Goal: Obtain resource: Obtain resource

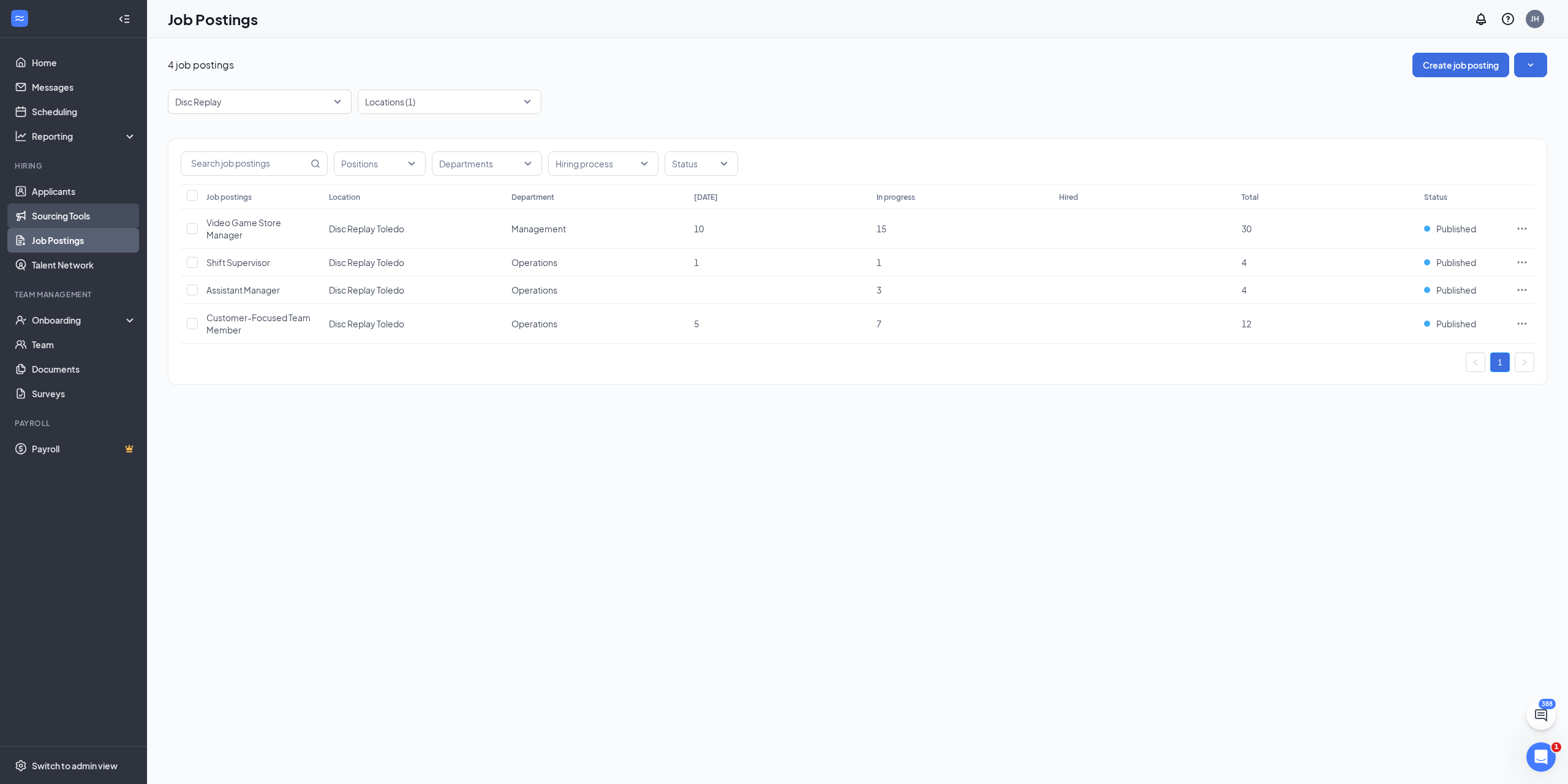
click at [69, 211] on link "Sourcing Tools" at bounding box center [84, 216] width 105 height 25
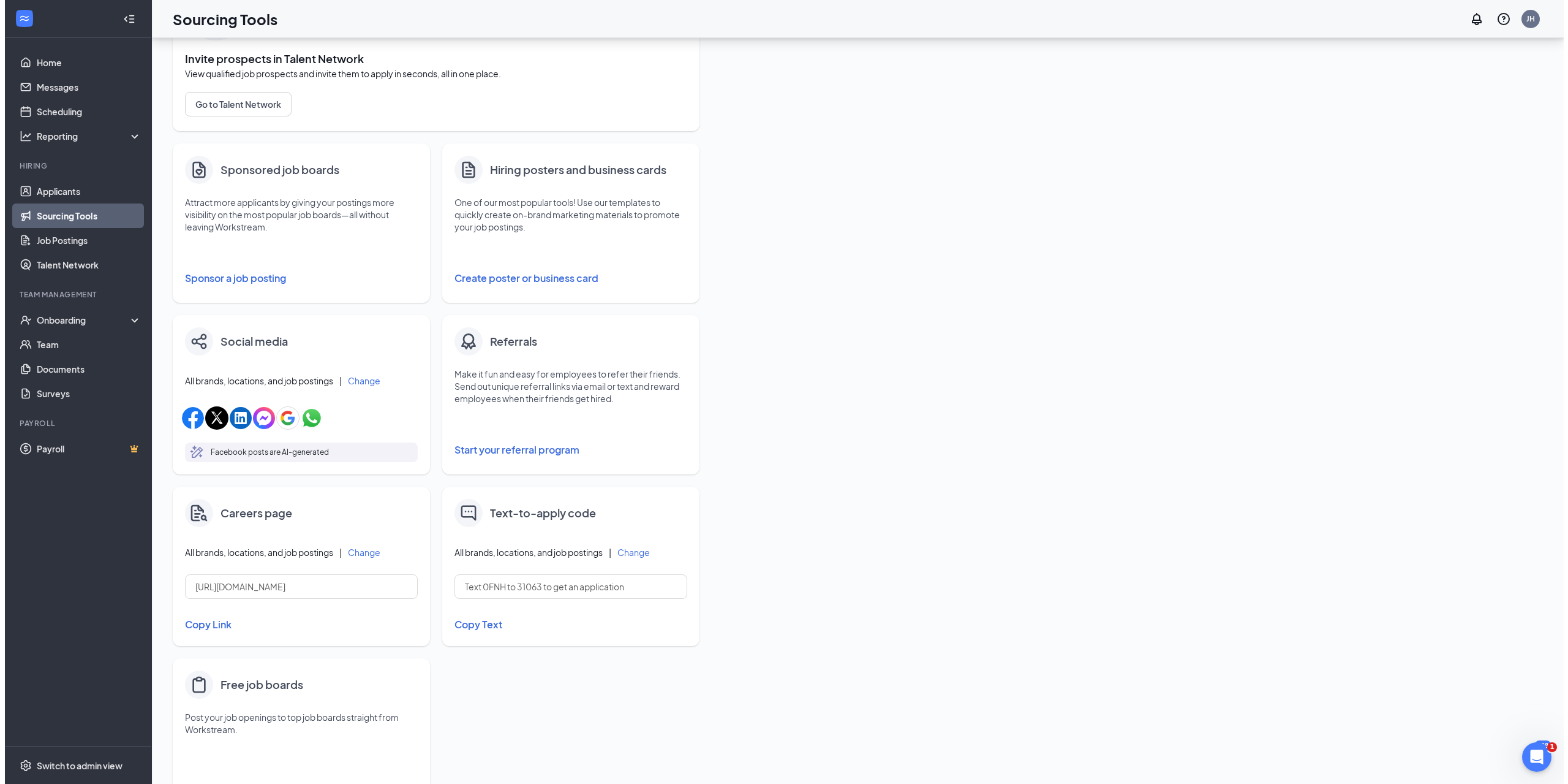
scroll to position [112, 0]
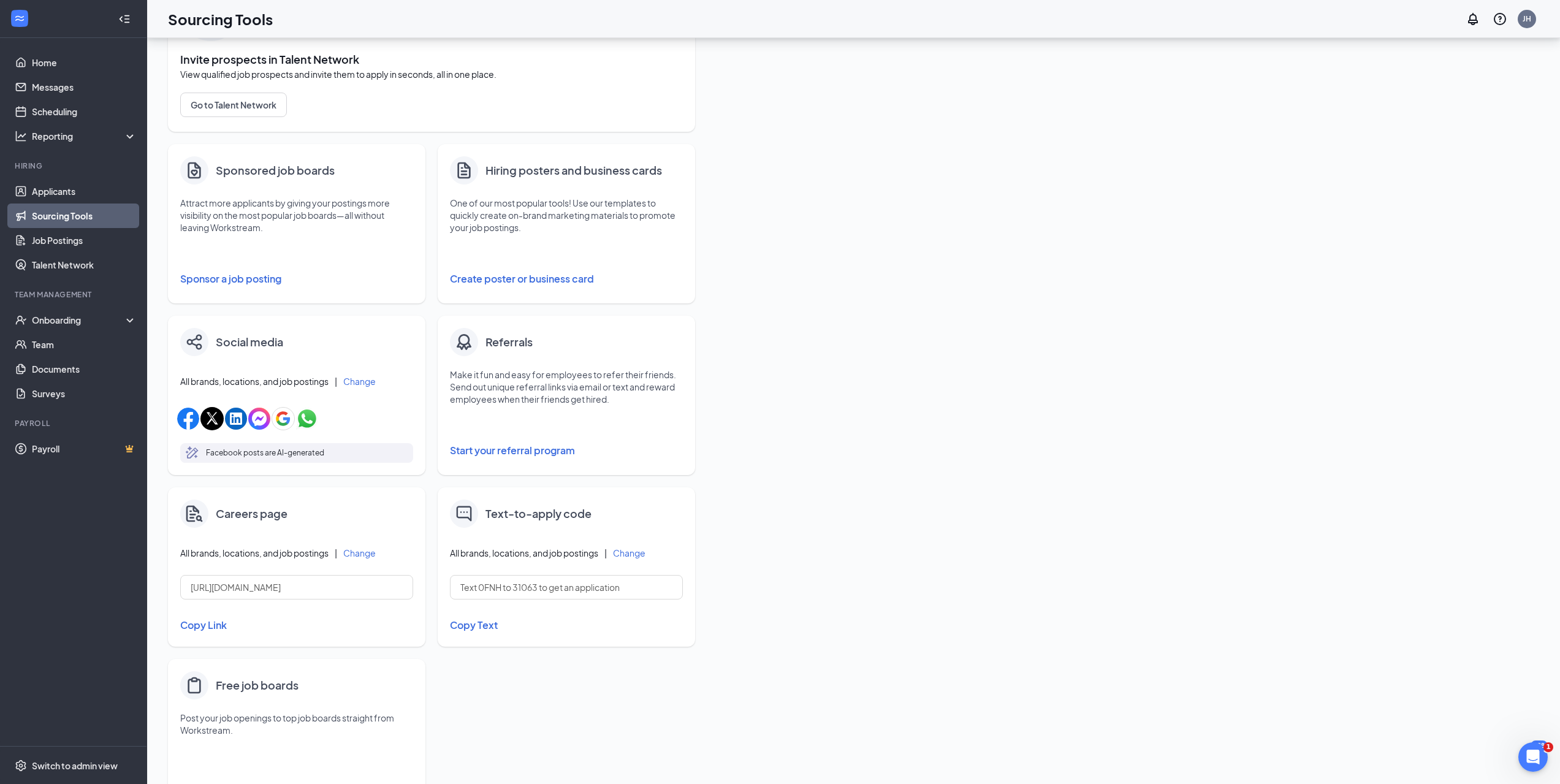
click at [529, 278] on button "Create poster or business card" at bounding box center [566, 279] width 233 height 25
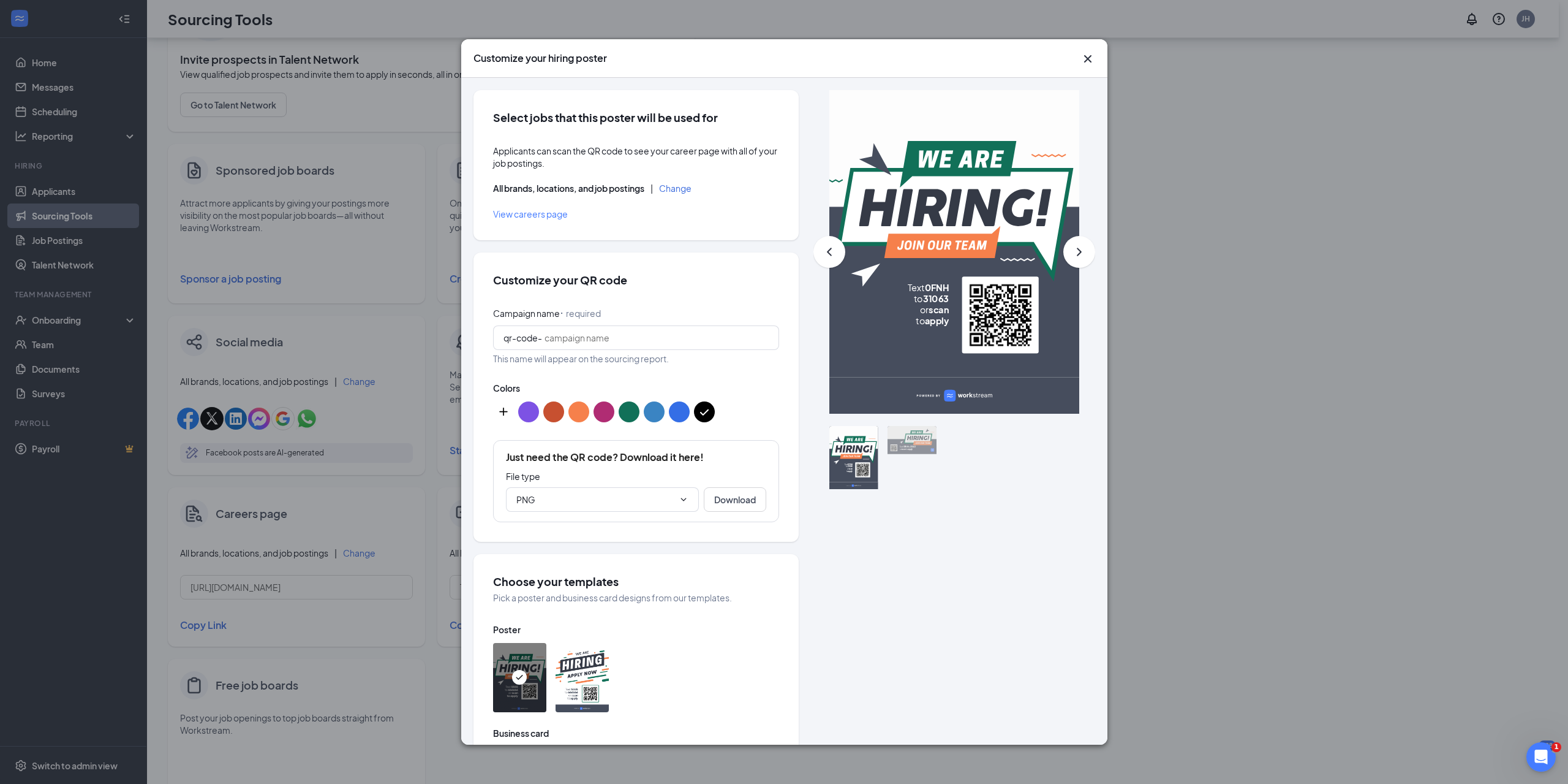
click at [685, 187] on button "Change" at bounding box center [675, 188] width 33 height 9
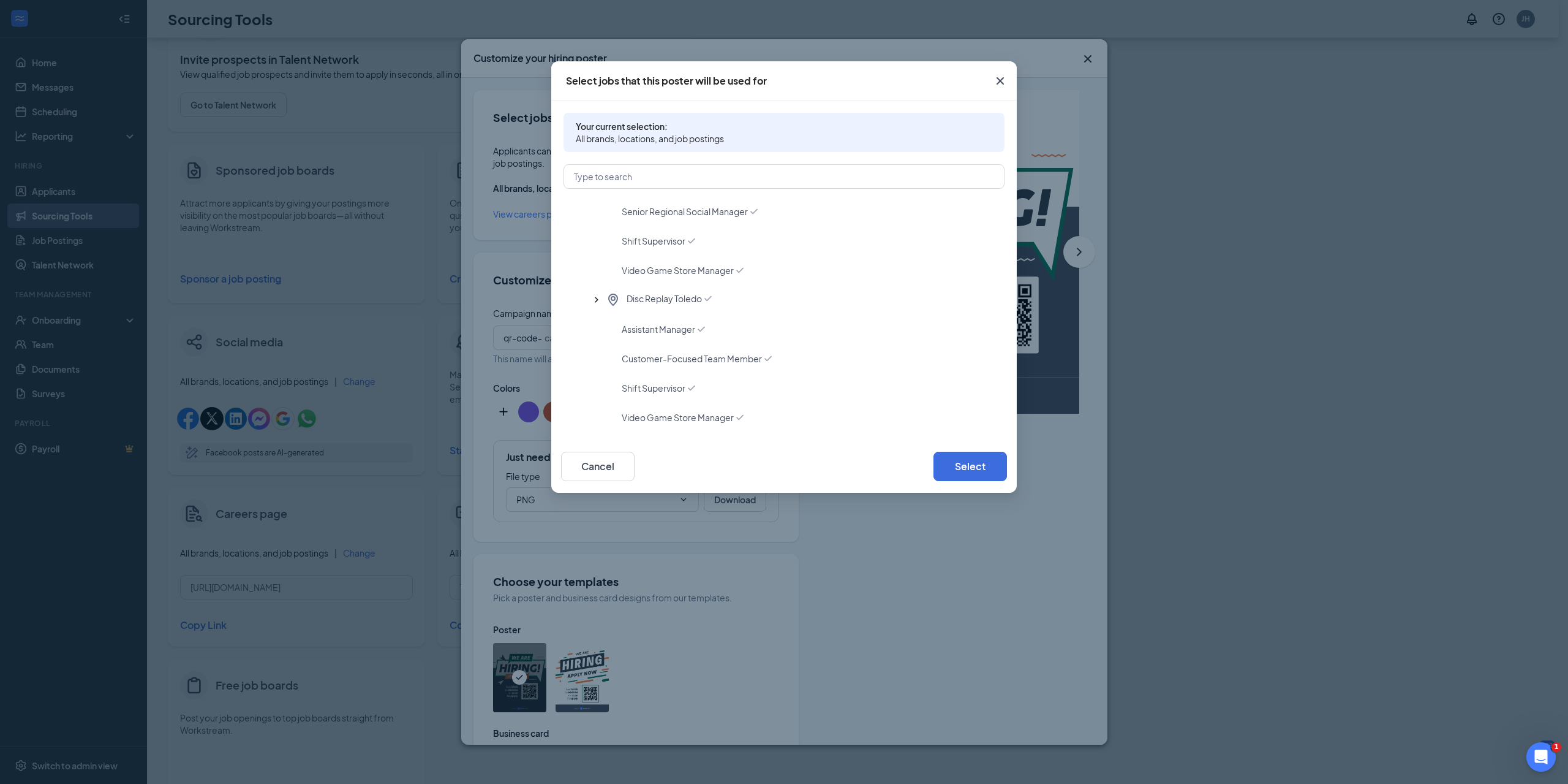
scroll to position [971, 0]
click at [643, 324] on span "Disc Replay Toledo" at bounding box center [664, 326] width 76 height 15
click at [970, 469] on button "Select" at bounding box center [970, 465] width 74 height 29
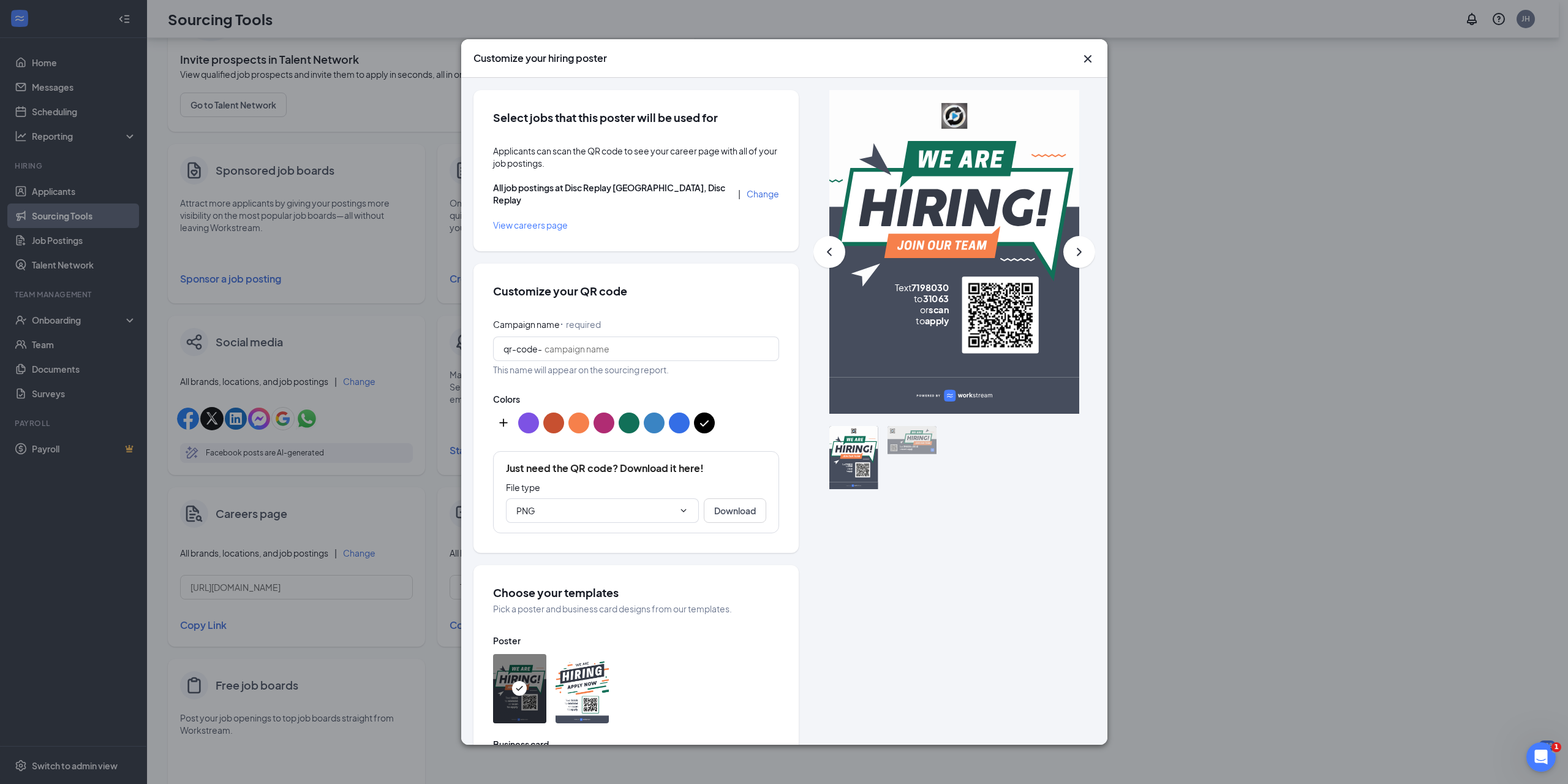
click at [988, 509] on div ".fontThin { font: normal 45px Plus Jakarta Sans; fill: #FFFFFF; margin: 0 } .fo…" at bounding box center [954, 579] width 250 height 306
click at [663, 501] on span "PNG" at bounding box center [602, 510] width 193 height 25
click at [676, 506] on span at bounding box center [682, 510] width 12 height 10
click at [735, 509] on button "Download" at bounding box center [734, 510] width 62 height 25
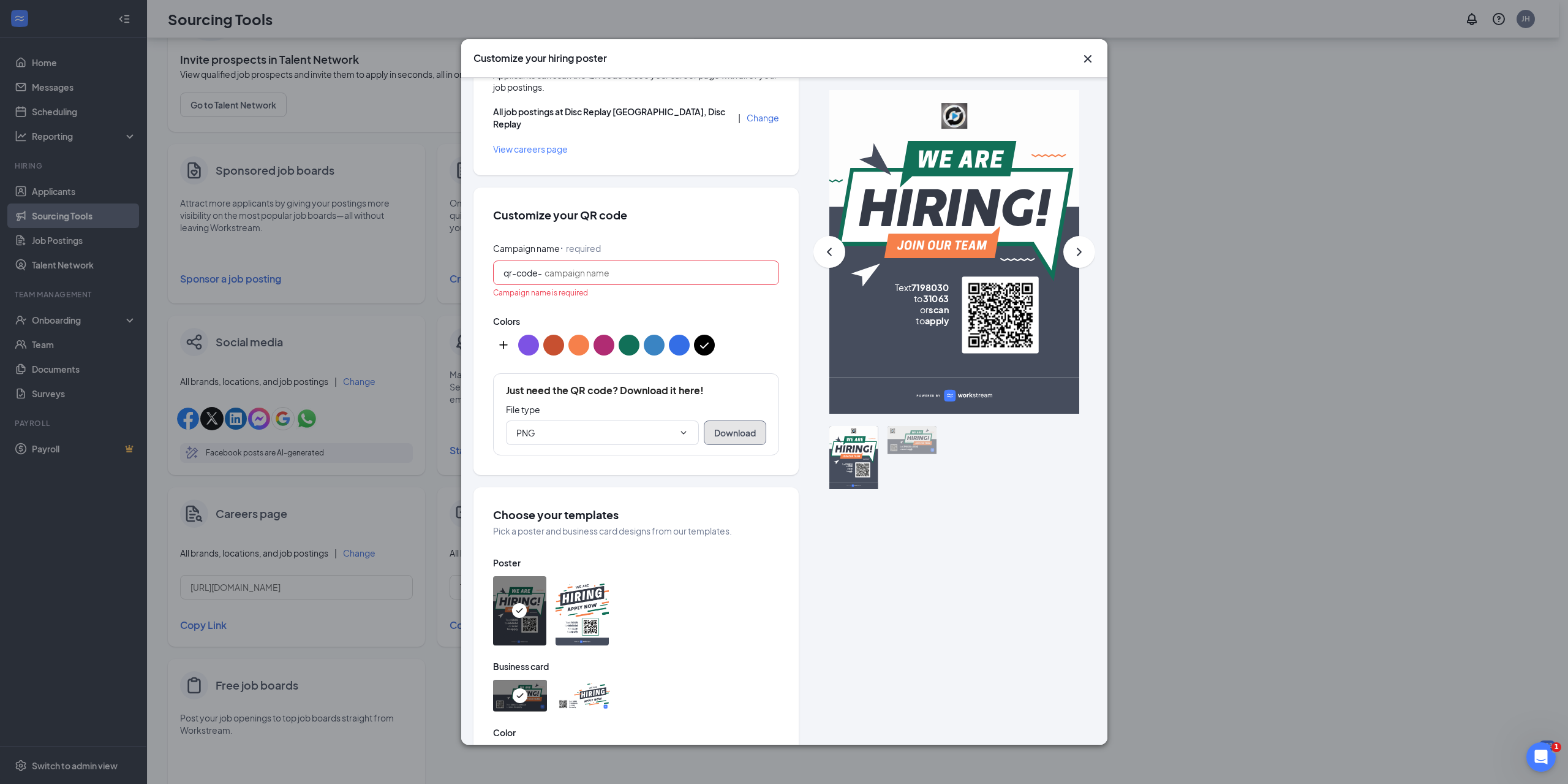
scroll to position [0, 0]
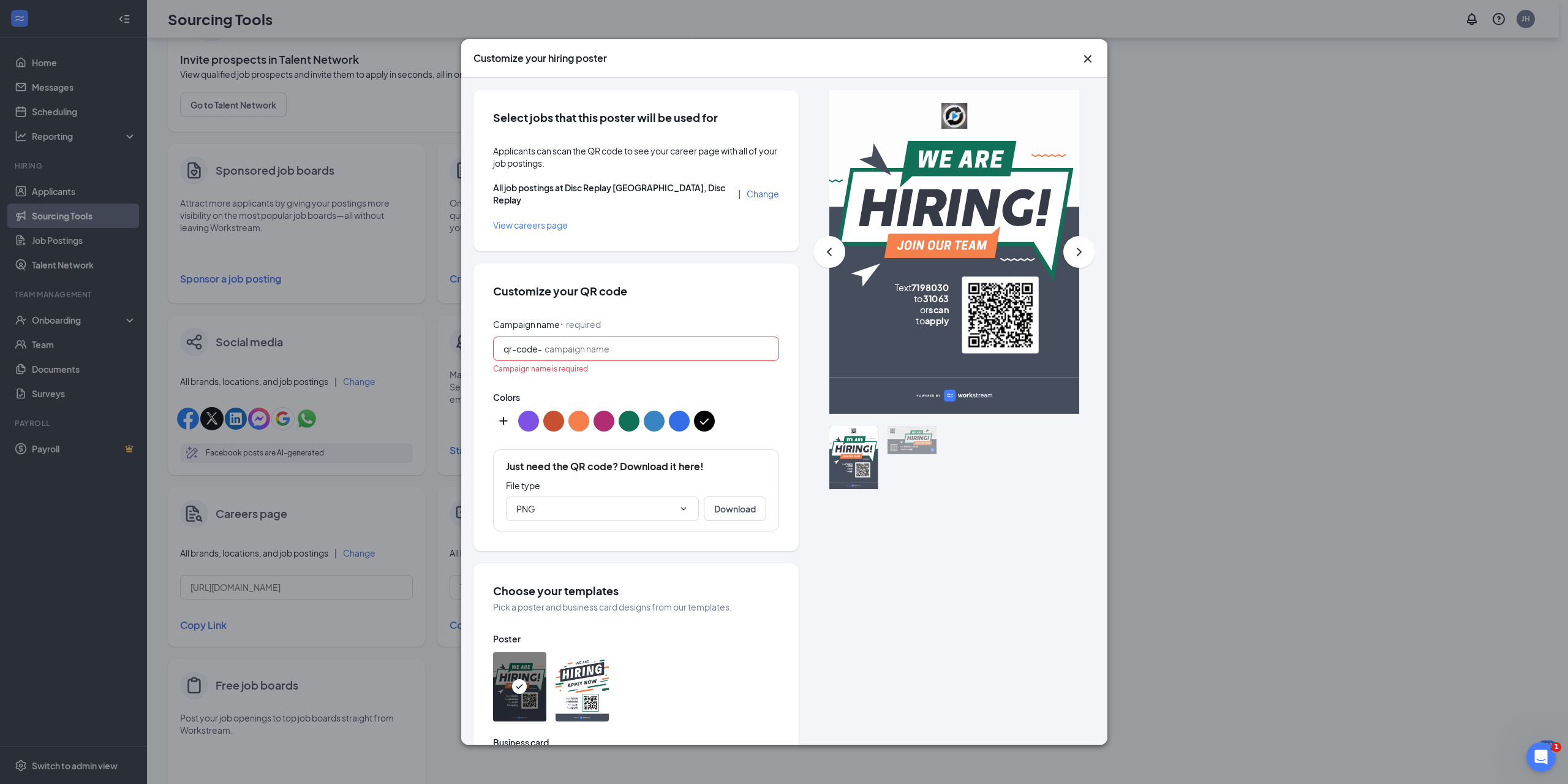
click at [667, 342] on input "Campaign name ⠂ required" at bounding box center [656, 348] width 224 height 13
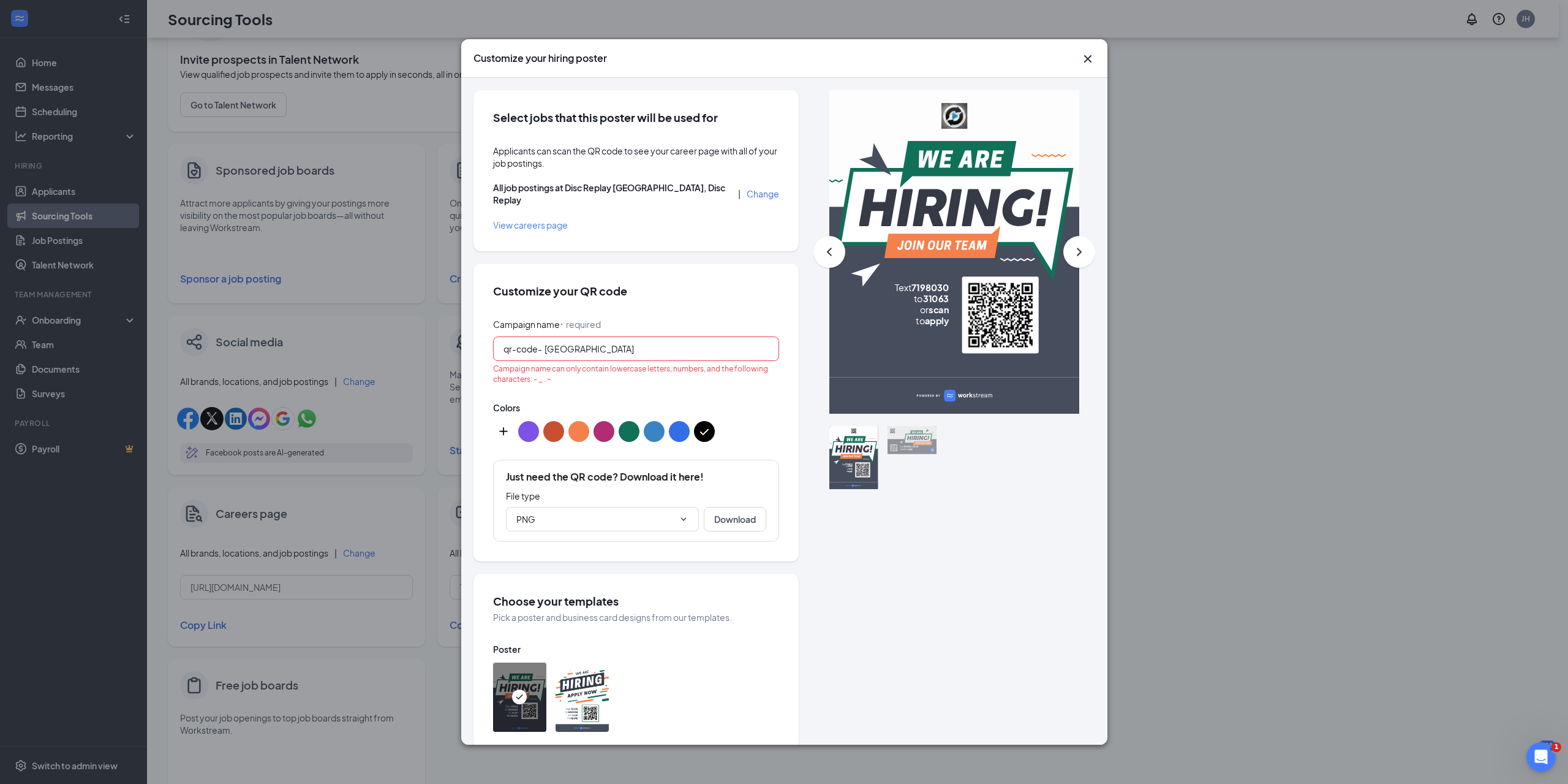
click at [657, 372] on p "Campaign name can only contain lowercase letters, numbers, and the following ch…" at bounding box center [636, 374] width 286 height 21
click at [567, 370] on p "Campaign name can only contain lowercase letters, numbers, and the following ch…" at bounding box center [636, 374] width 286 height 21
click at [543, 342] on span "qr-code-" at bounding box center [523, 348] width 41 height 13
click at [740, 508] on button "Download" at bounding box center [734, 519] width 62 height 25
drag, startPoint x: 544, startPoint y: 341, endPoint x: 499, endPoint y: 320, distance: 49.7
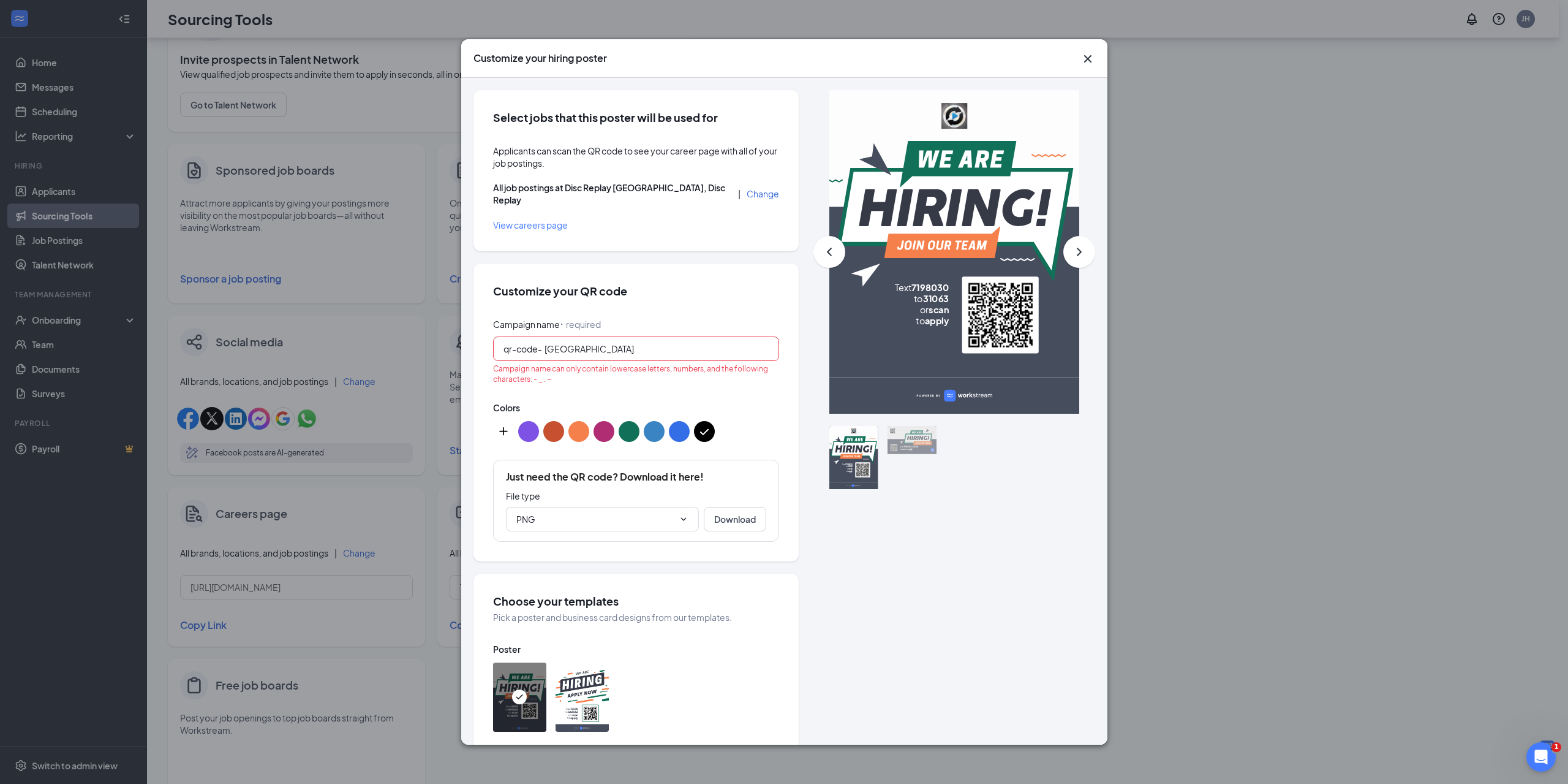
click at [489, 334] on div "Customize your QR code Campaign name ⠂ required qr-code- Toledo Campaign name c…" at bounding box center [636, 412] width 325 height 297
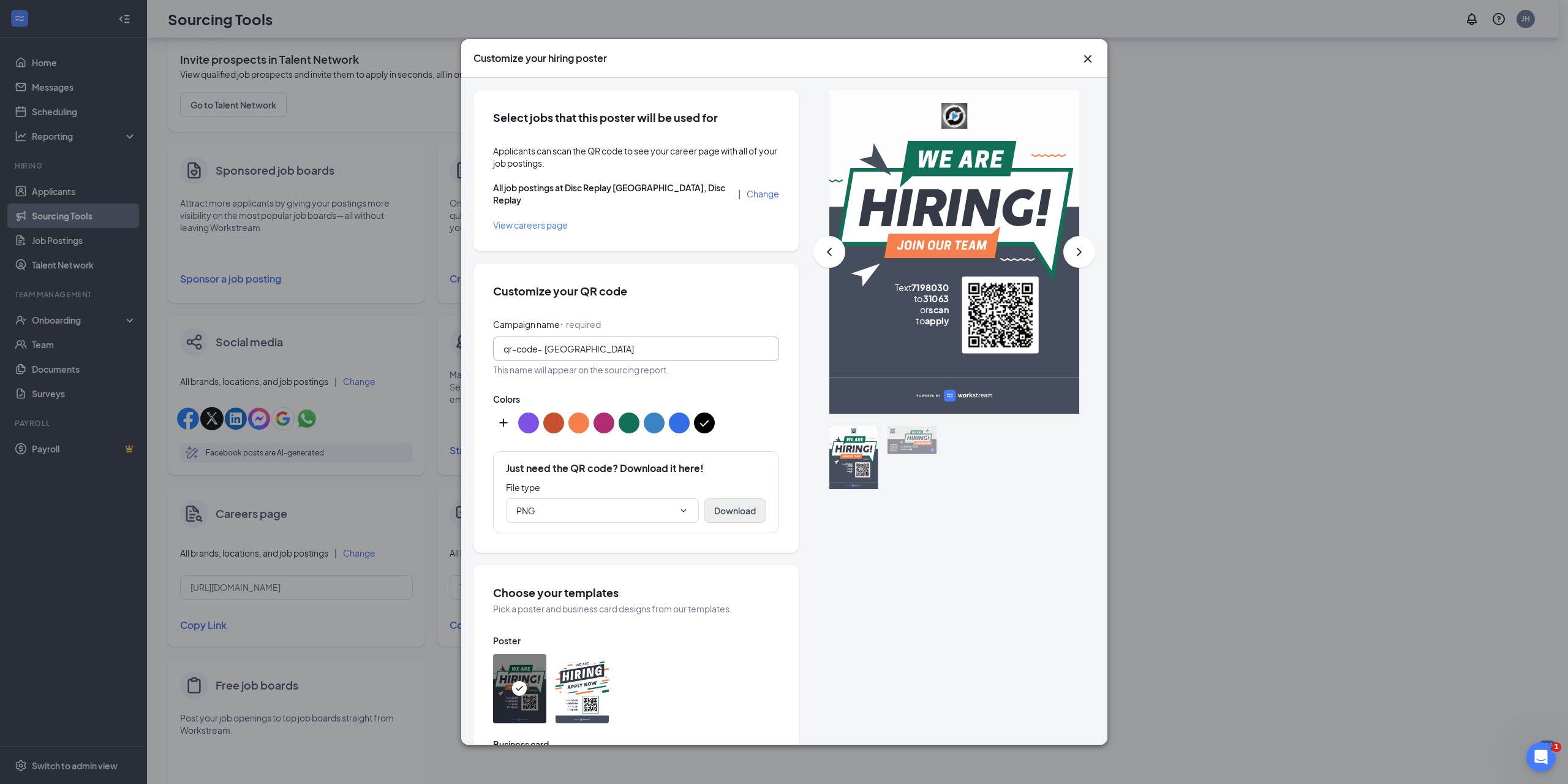
type input "[GEOGRAPHIC_DATA]"
click at [737, 503] on button "Download" at bounding box center [734, 510] width 62 height 25
click at [684, 508] on span "PNG" at bounding box center [602, 510] width 193 height 25
click at [679, 506] on icon "ChevronUp" at bounding box center [683, 510] width 10 height 10
click at [679, 506] on icon "ChevronDown" at bounding box center [683, 510] width 10 height 10
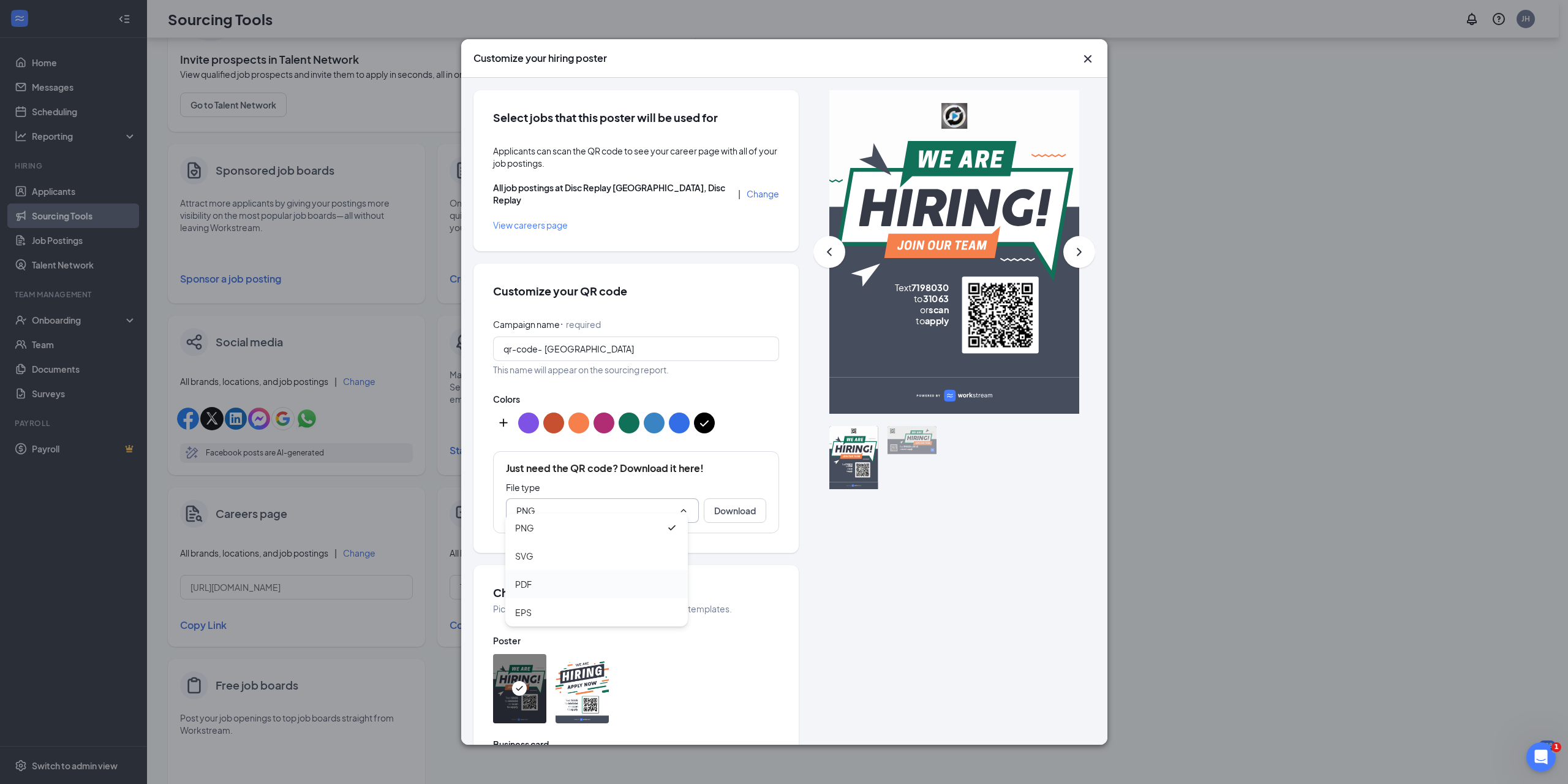
click at [543, 591] on div "PDF" at bounding box center [597, 584] width 183 height 28
type input "PDF"
click at [741, 500] on button "Download" at bounding box center [734, 510] width 62 height 25
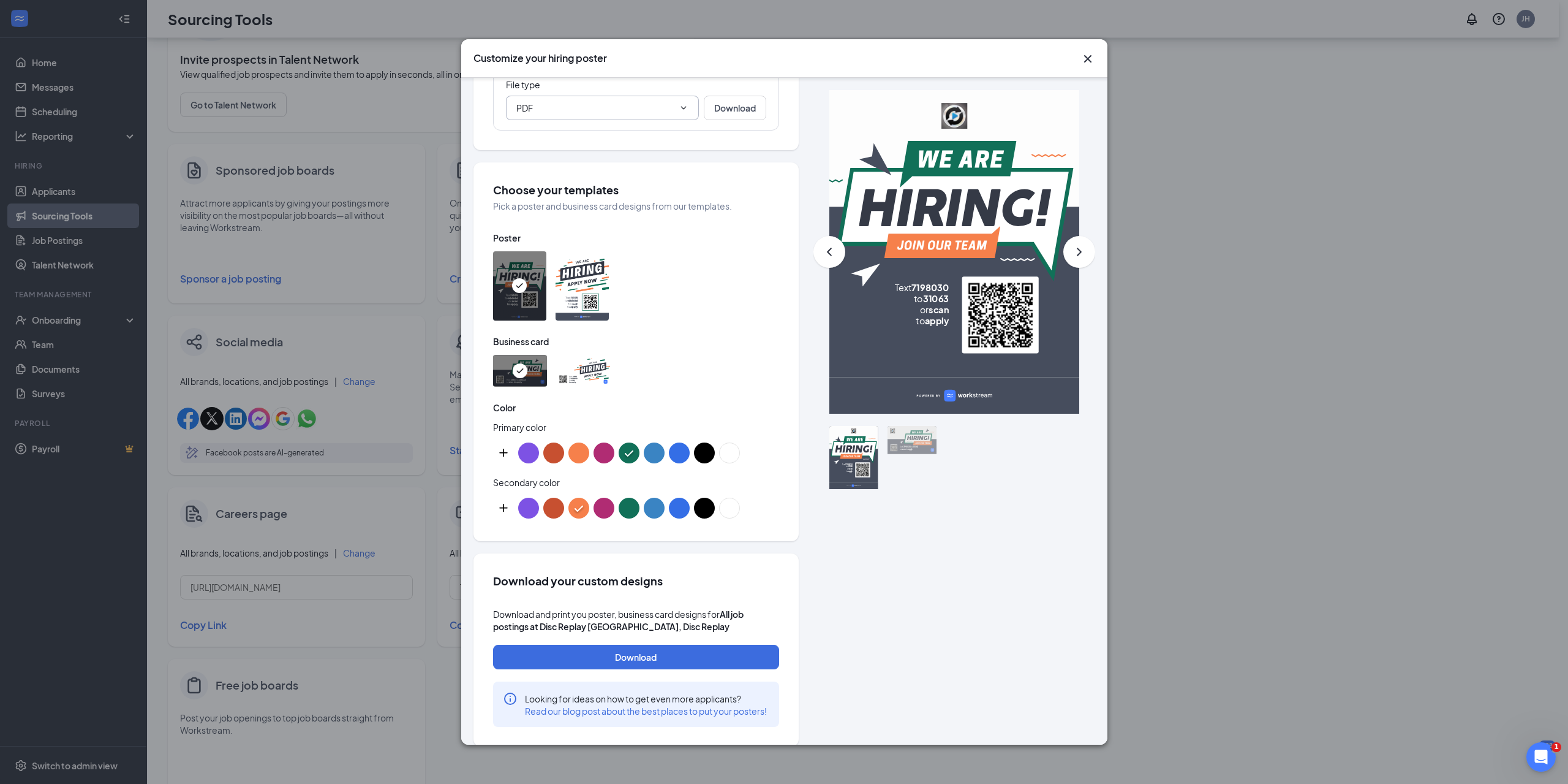
scroll to position [418, 0]
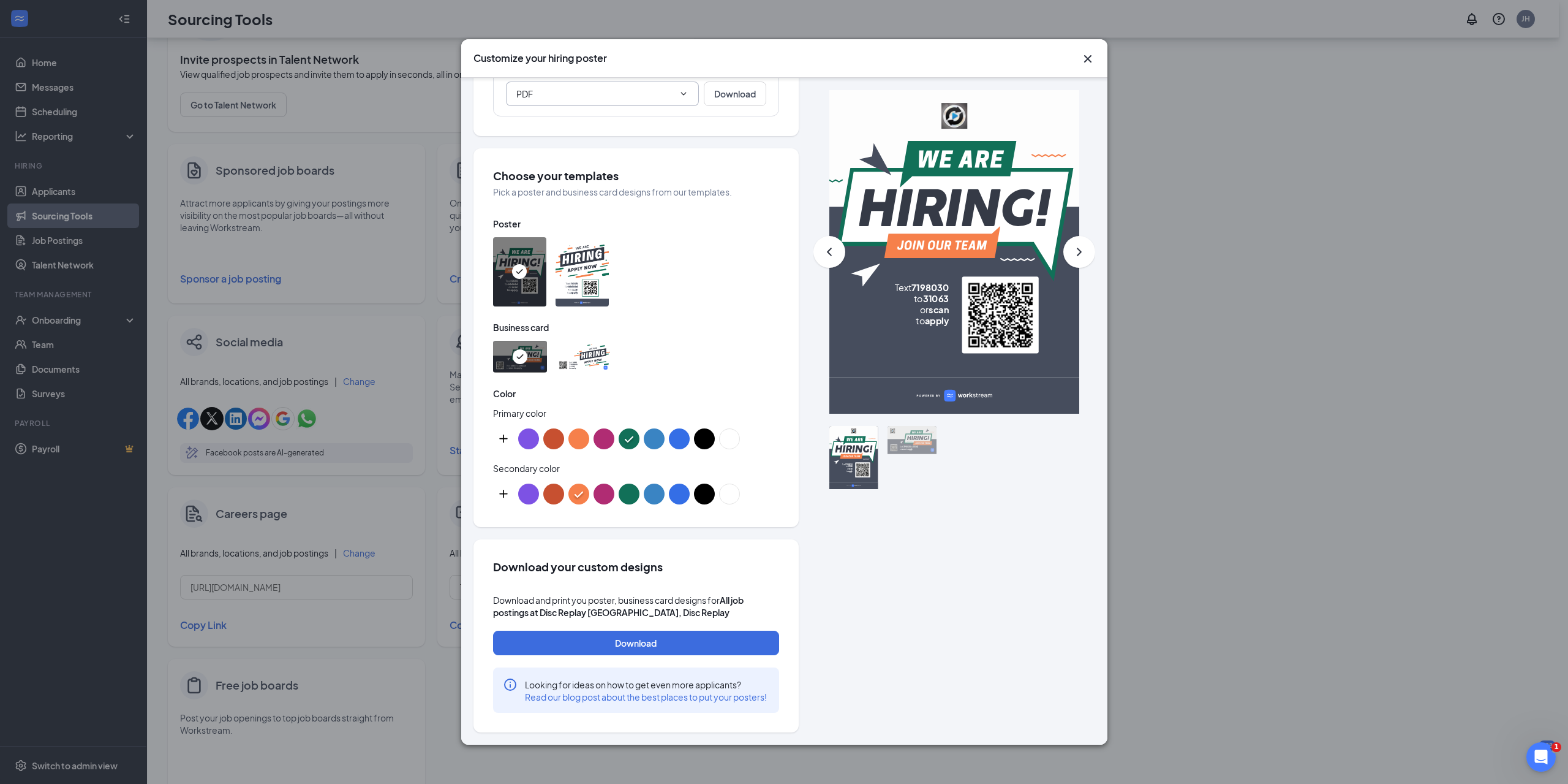
click at [1083, 54] on icon "Cross" at bounding box center [1087, 58] width 15 height 15
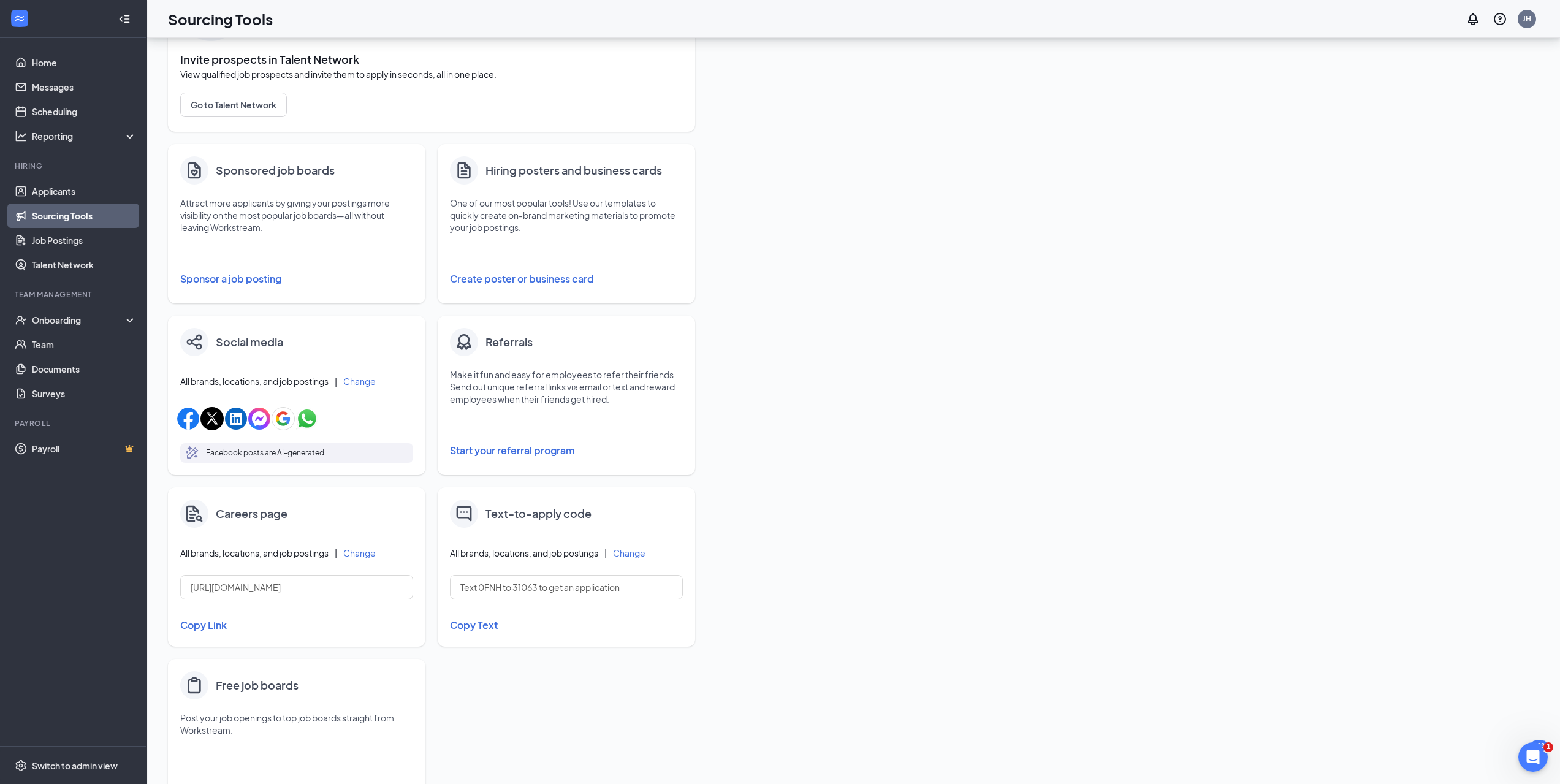
click at [645, 554] on button "Change" at bounding box center [629, 553] width 33 height 9
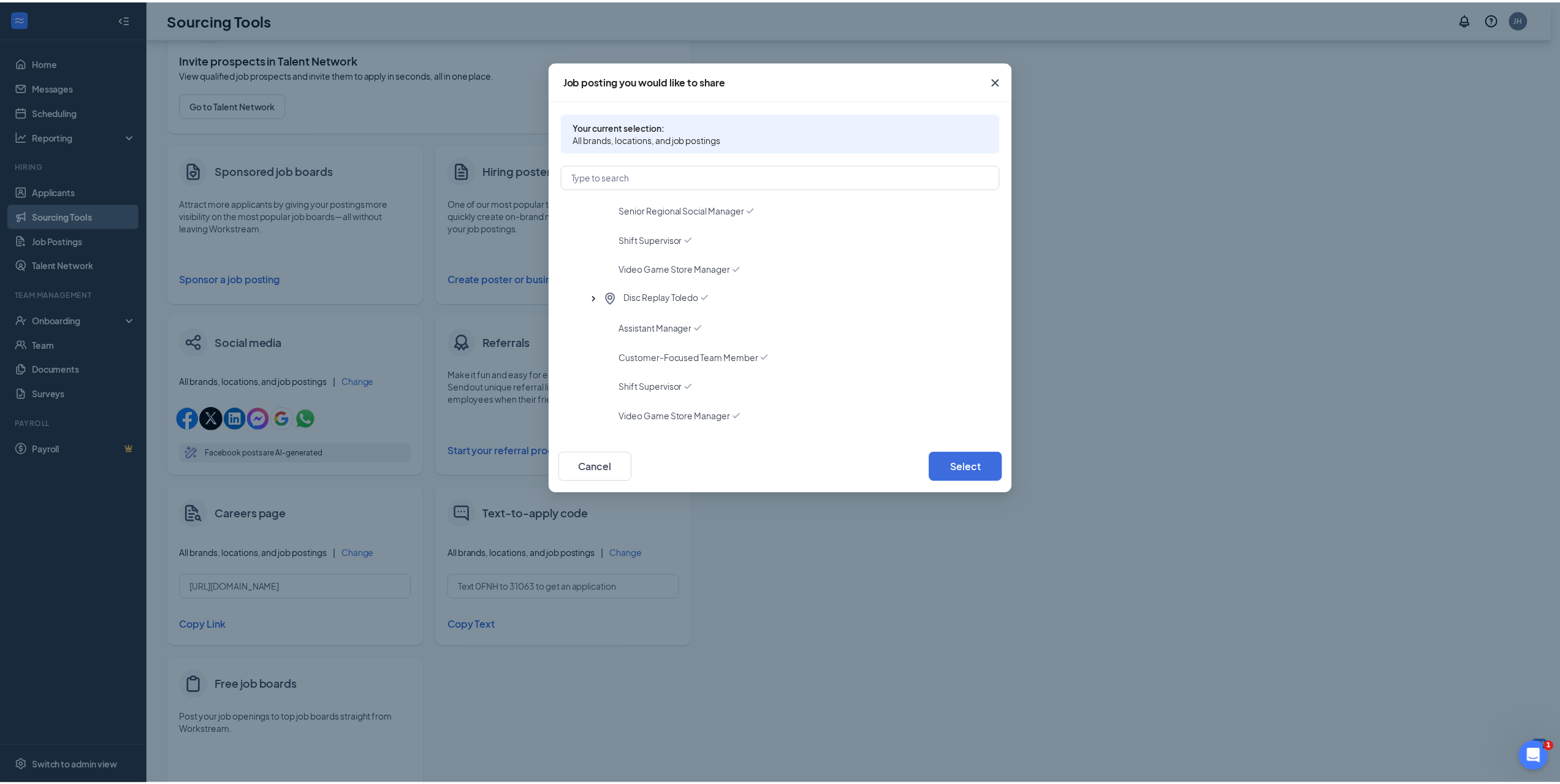
scroll to position [1042, 0]
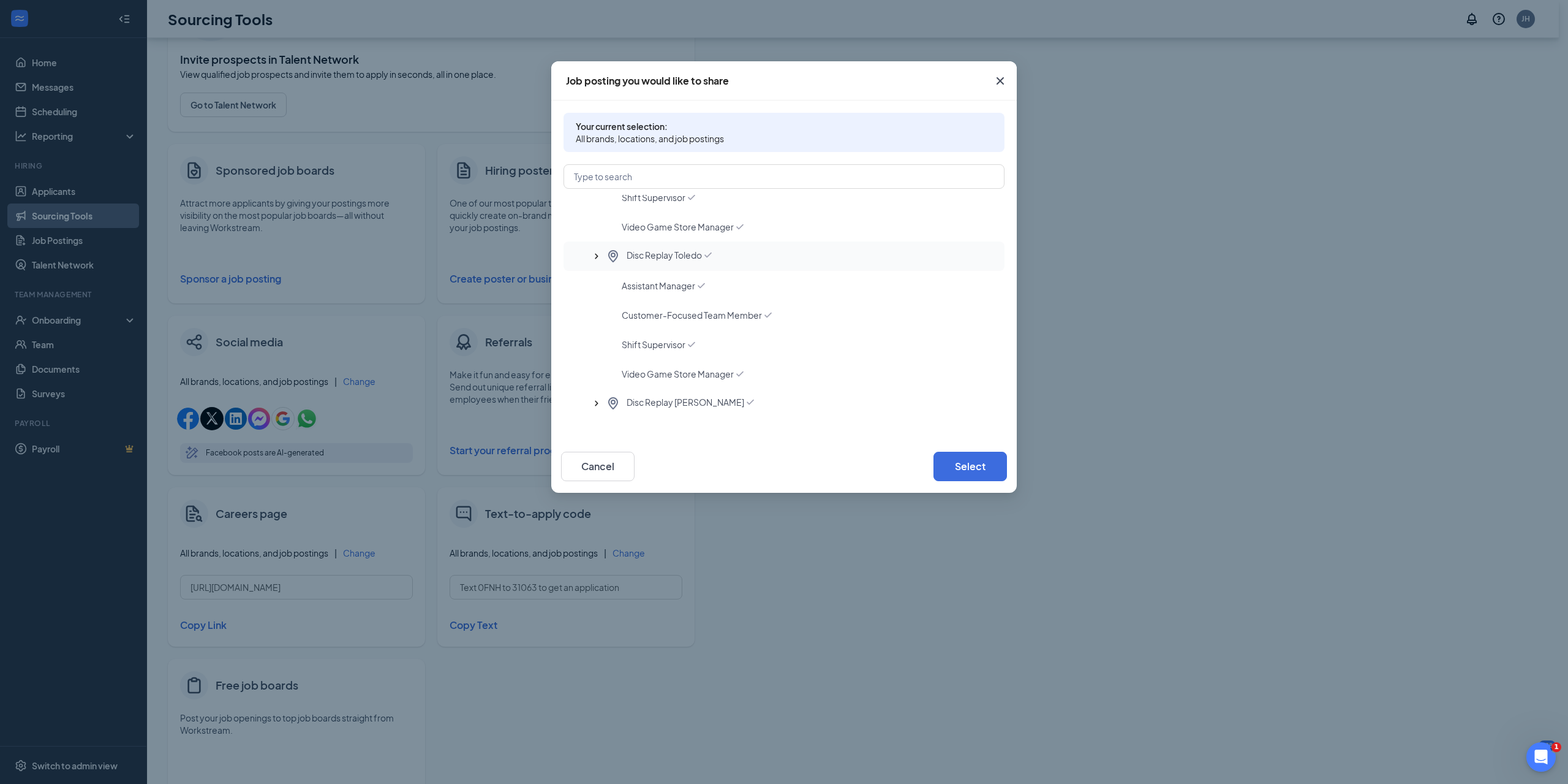
click at [684, 255] on span "Disc Replay Toledo" at bounding box center [664, 256] width 76 height 15
click at [983, 469] on button "Select" at bounding box center [970, 465] width 74 height 29
type input "Text 7198030 to 31063 to get an application"
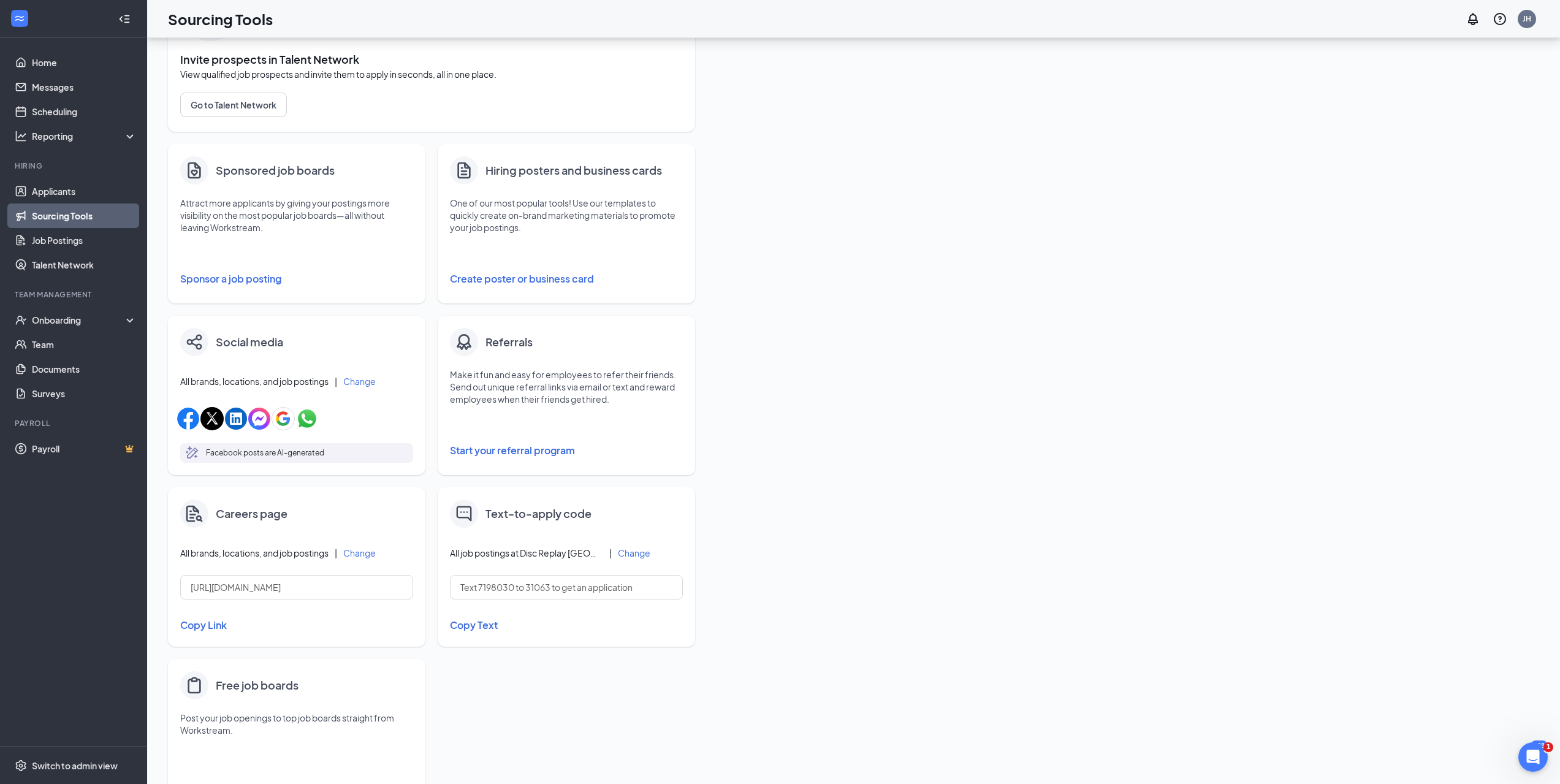
click at [493, 626] on button "Copy Text" at bounding box center [566, 625] width 233 height 21
